Goal: Task Accomplishment & Management: Complete application form

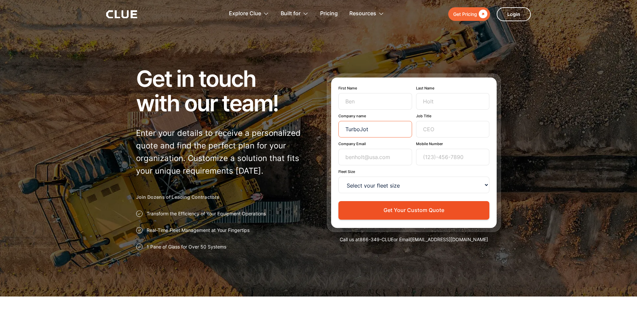
scroll to position [1544, 0]
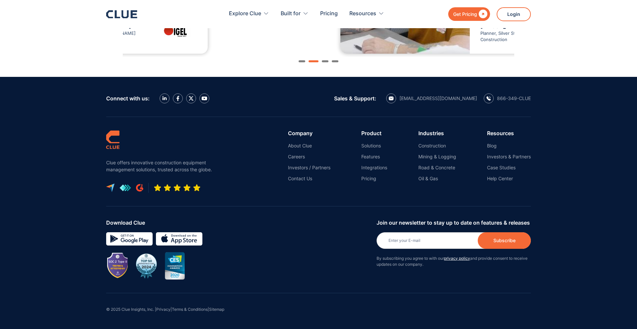
type input "TurboJot"
type input "hannah@turbojot.com"
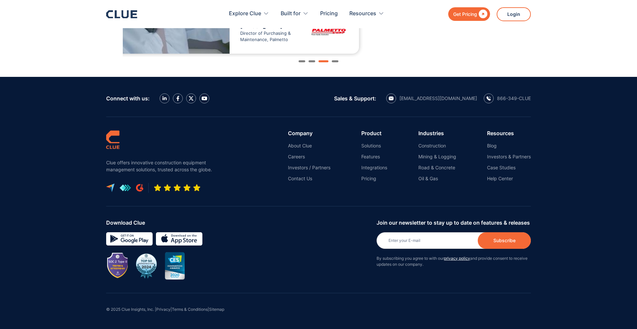
type input "Newsletter"
type input "Subscriber"
type input "hannah@turbojot.com"
type input "(215) 821-8810"
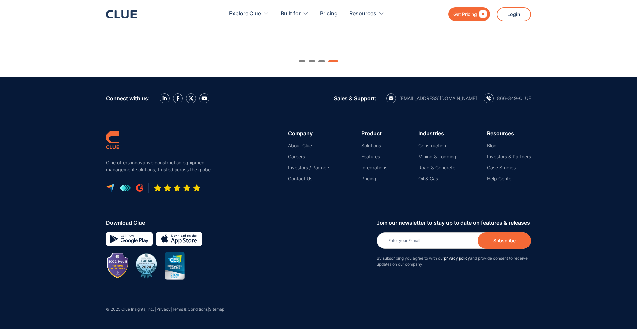
type input "Hannah"
type input "Melotto"
type input "Co-Founder/COO"
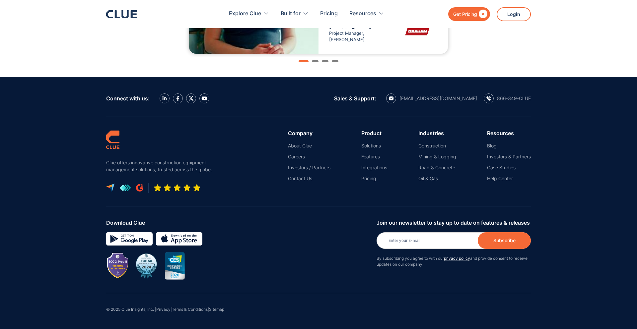
select select "<15"
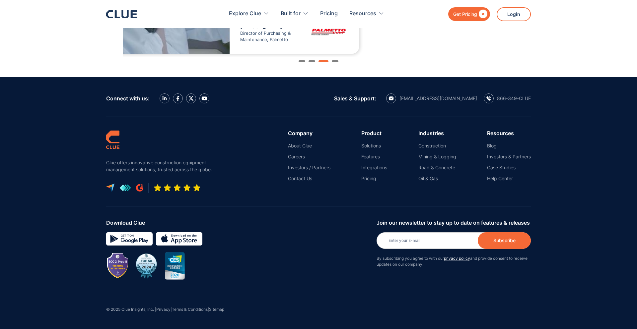
type input "Co-Founder/COO"
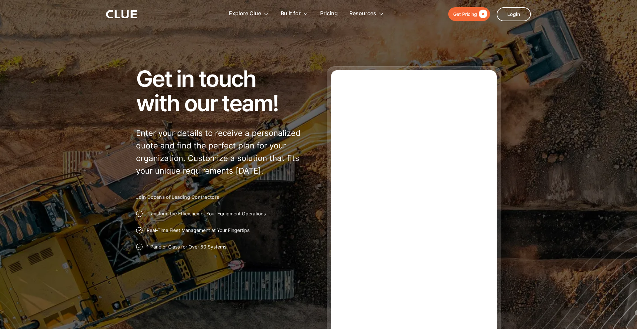
type input "Newsletter"
type input "Subscriber"
